Goal: Navigation & Orientation: Find specific page/section

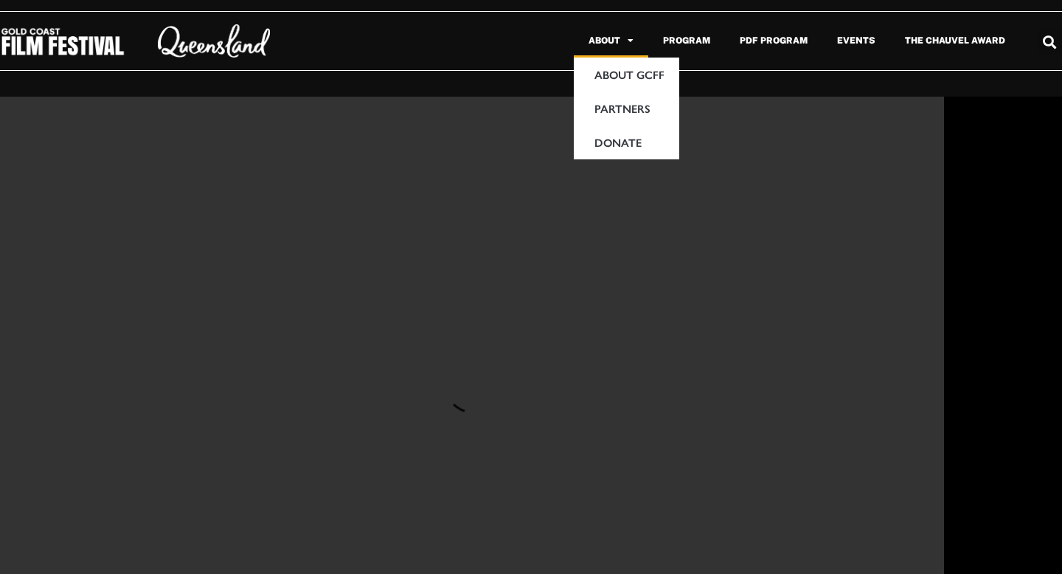
click at [633, 41] on span "Menu" at bounding box center [626, 41] width 13 height 24
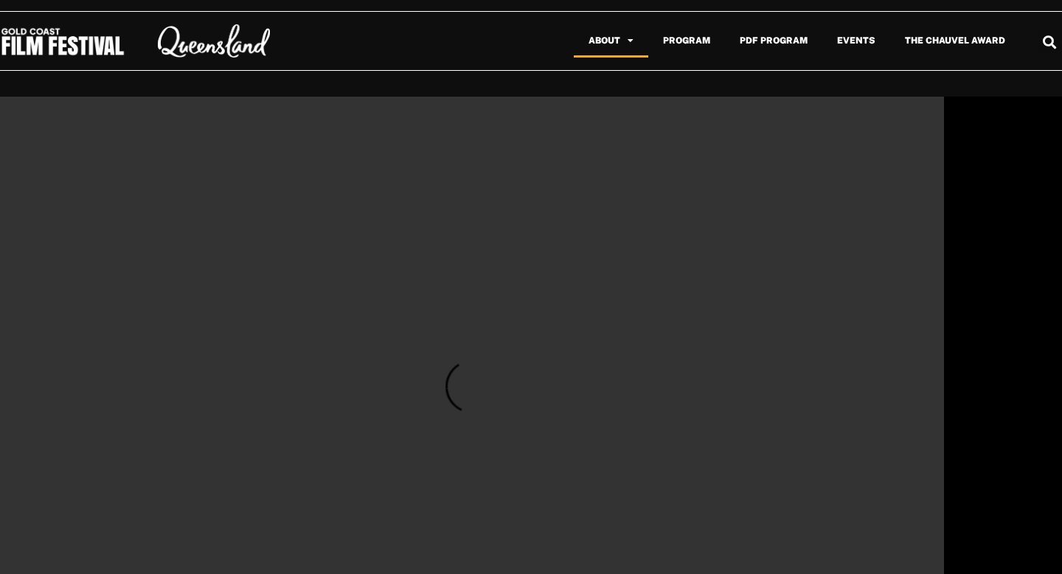
click at [633, 41] on span "Menu" at bounding box center [626, 41] width 13 height 24
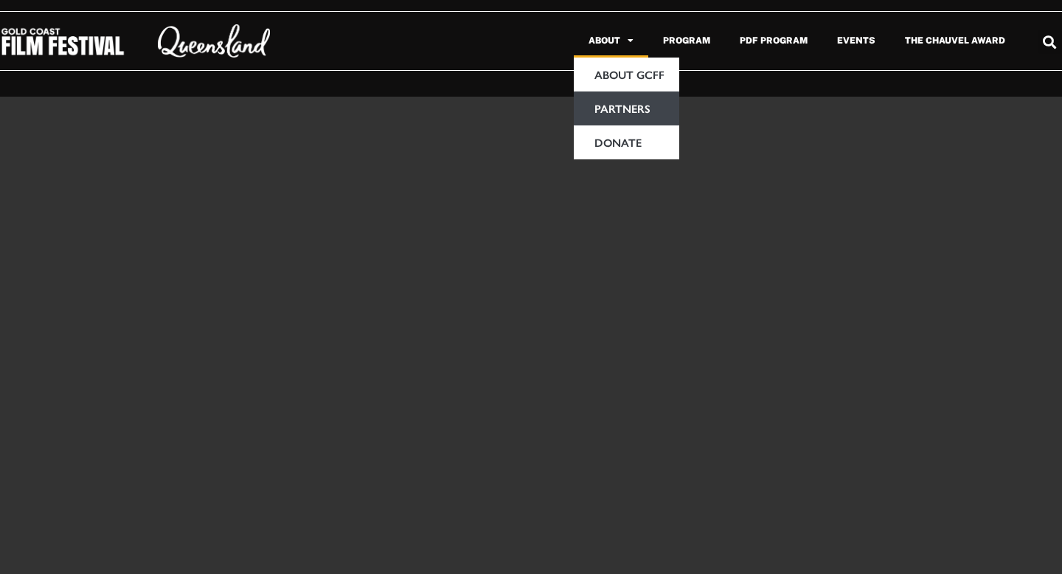
click at [631, 111] on link "Partners" at bounding box center [626, 108] width 105 height 34
